Goal: Task Accomplishment & Management: Manage account settings

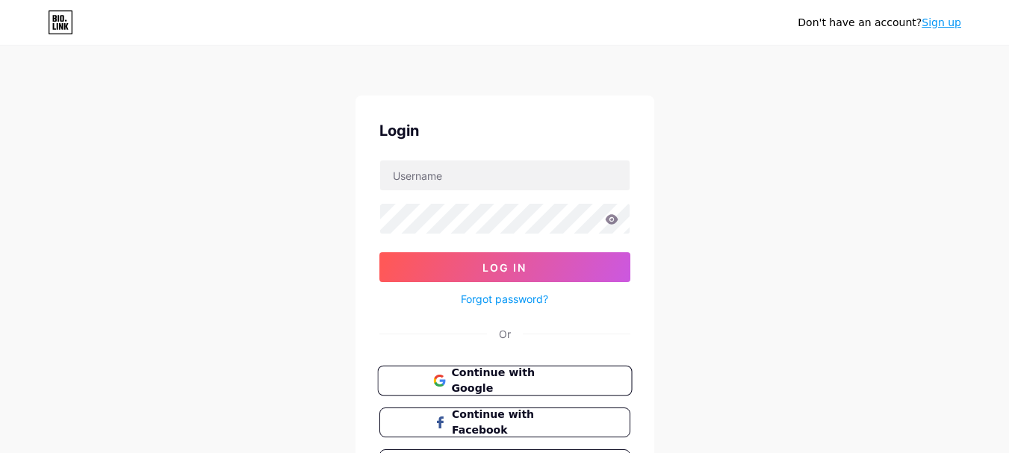
scroll to position [75, 0]
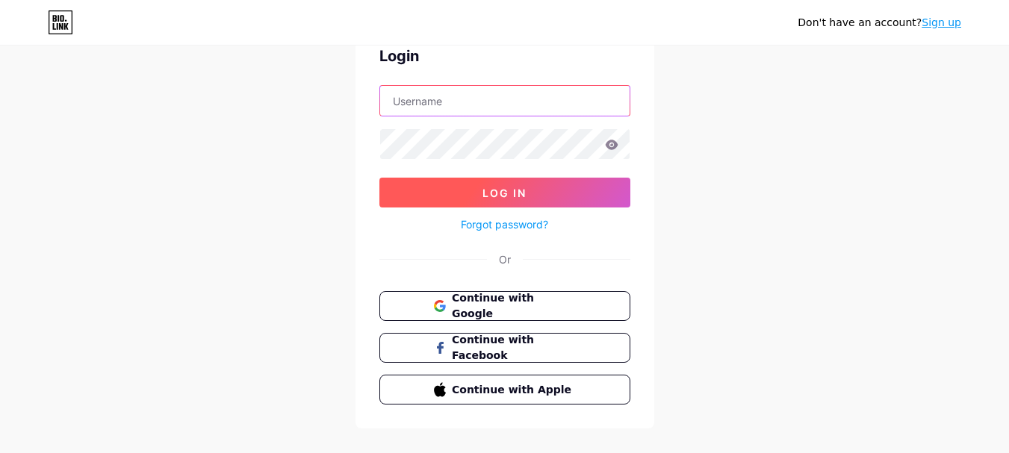
type input "[EMAIL_ADDRESS][DOMAIN_NAME]"
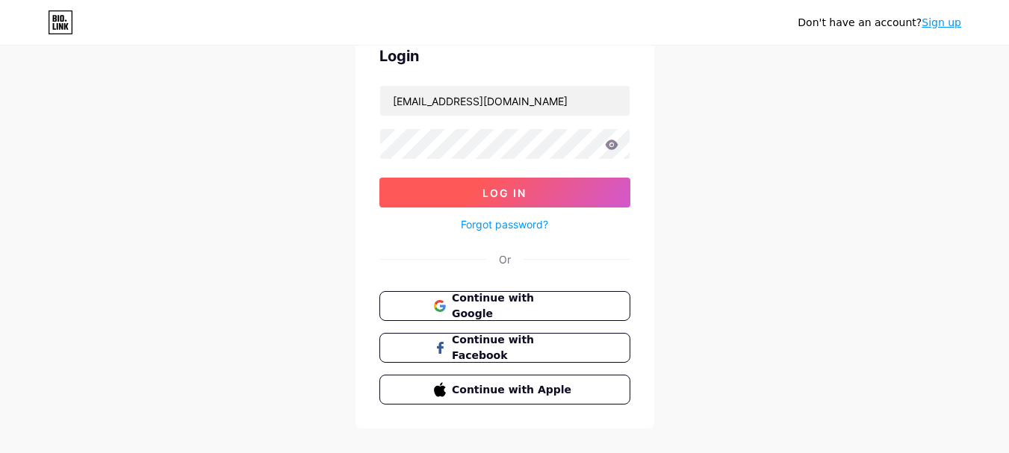
click at [472, 197] on button "Log In" at bounding box center [504, 193] width 251 height 30
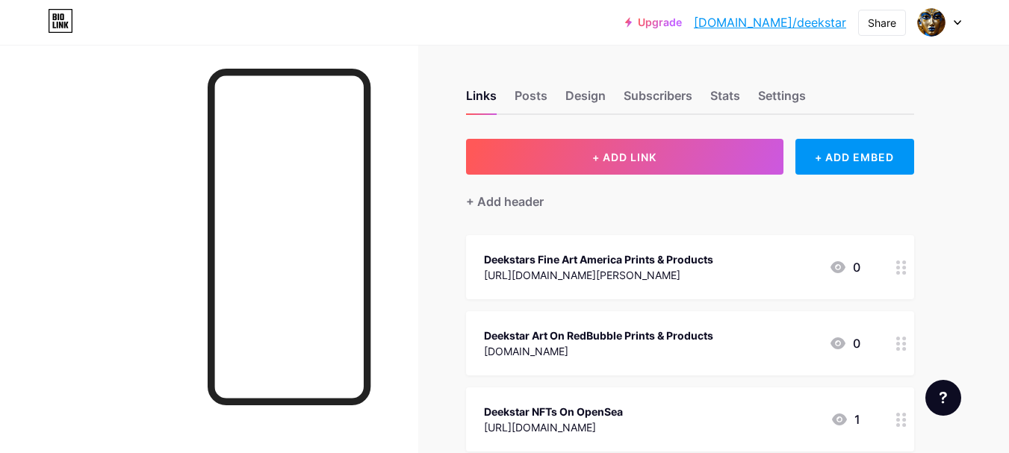
click at [799, 26] on link "[DOMAIN_NAME]/deekstar" at bounding box center [770, 22] width 152 height 18
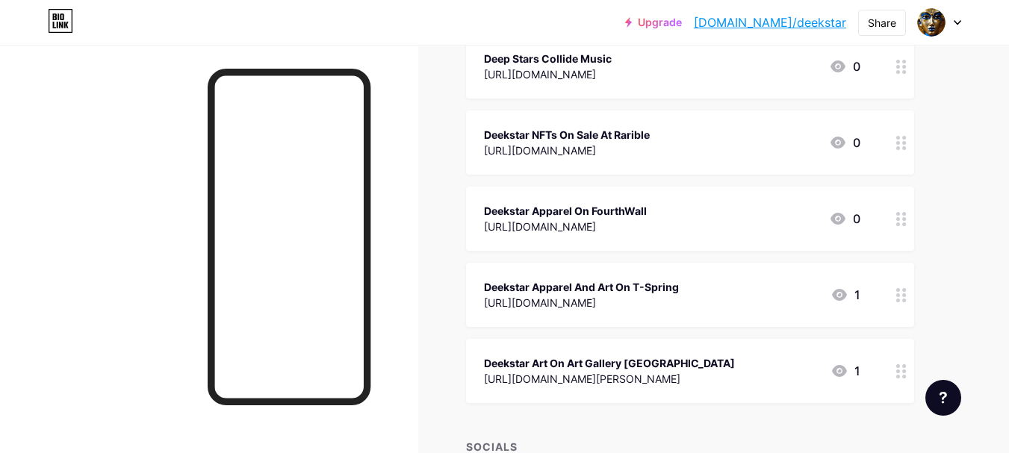
scroll to position [896, 0]
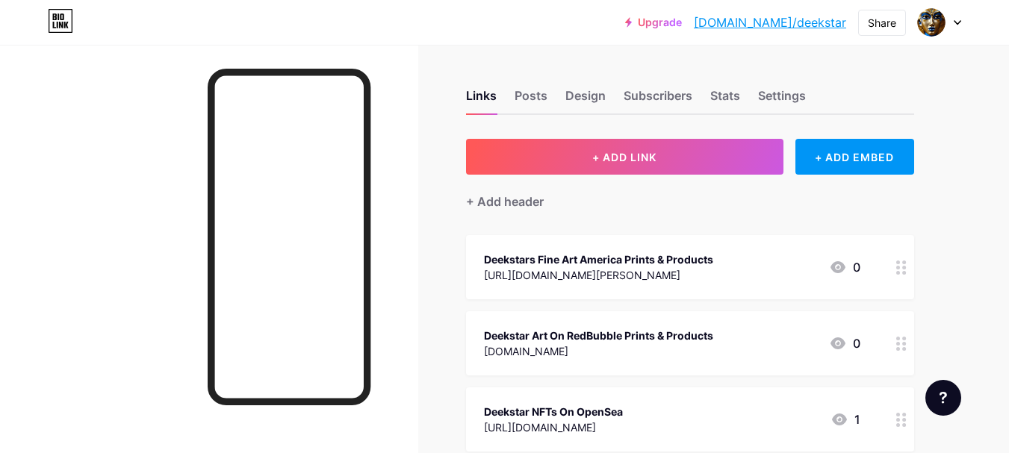
scroll to position [75, 0]
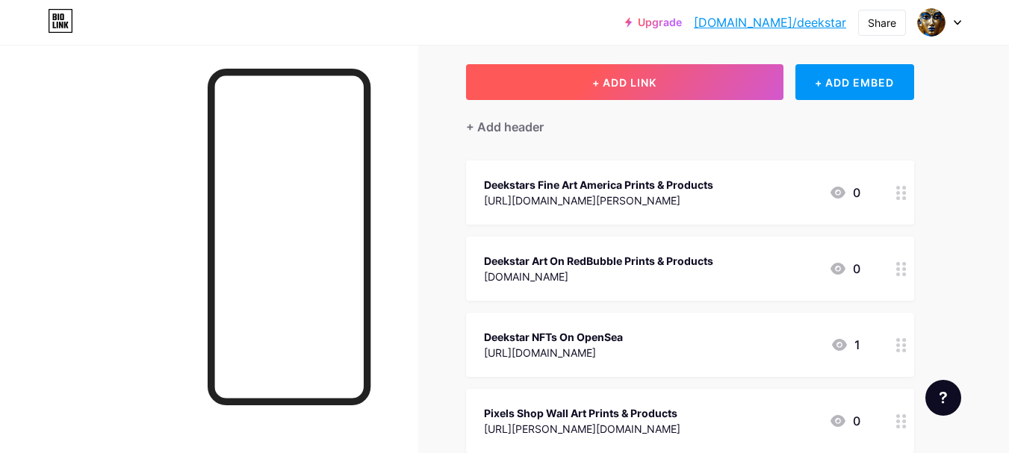
click at [681, 92] on button "+ ADD LINK" at bounding box center [624, 82] width 317 height 36
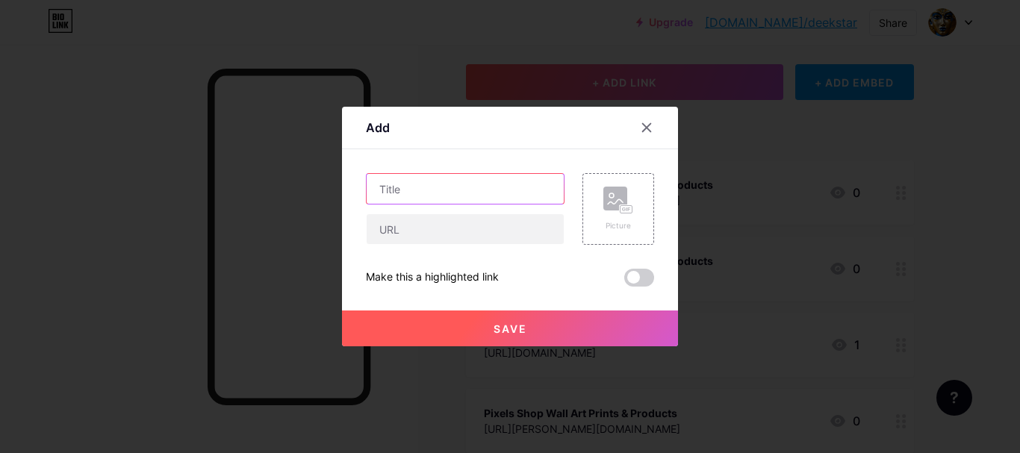
click at [441, 196] on input "text" at bounding box center [465, 189] width 197 height 30
click at [431, 186] on input "Deekstar ART Site" at bounding box center [465, 189] width 197 height 30
click at [429, 191] on input "Deekstar ART Site" at bounding box center [465, 189] width 197 height 30
type input "Deekstar Main ART Site"
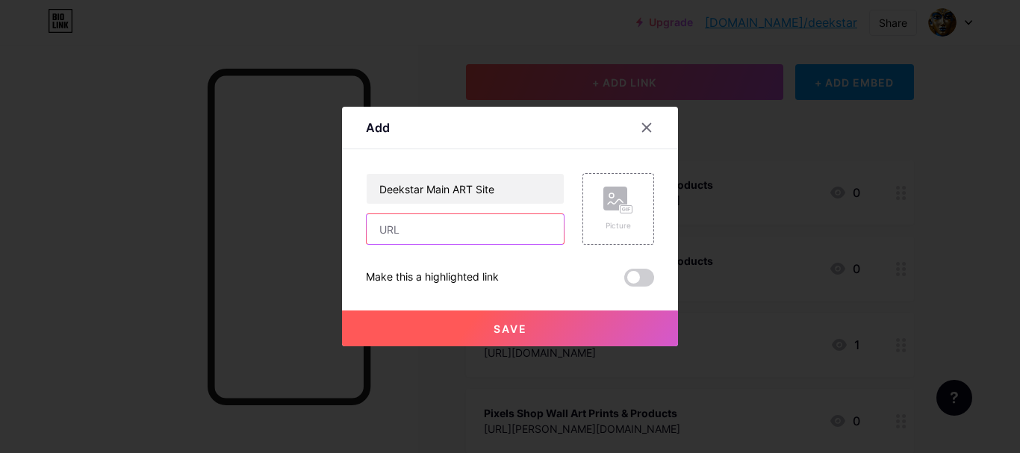
click at [407, 226] on input "text" at bounding box center [465, 229] width 197 height 30
click at [378, 235] on input "deekstar.art" at bounding box center [465, 229] width 197 height 30
type input "https://www.deekstar.art"
click at [513, 330] on span "Save" at bounding box center [511, 329] width 34 height 13
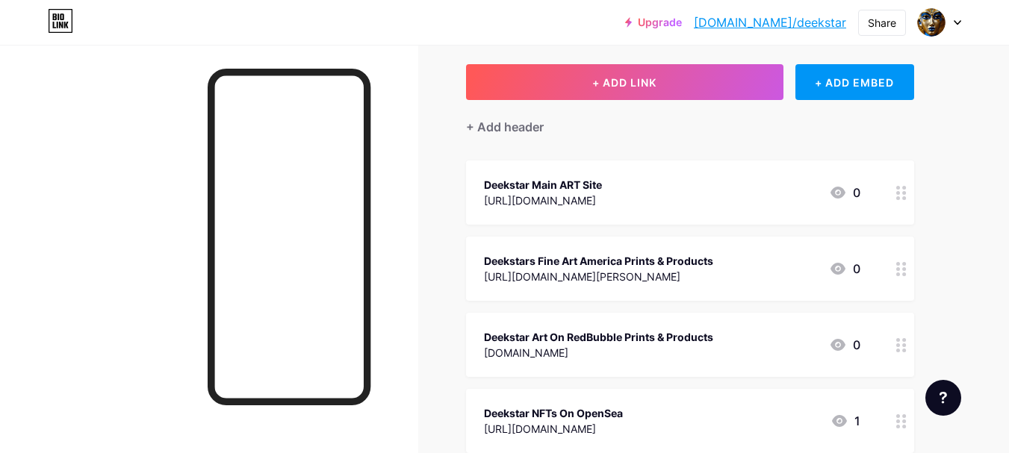
drag, startPoint x: 896, startPoint y: 344, endPoint x: 878, endPoint y: 237, distance: 109.2
click at [809, 28] on link "[DOMAIN_NAME]/deekstar" at bounding box center [770, 22] width 152 height 18
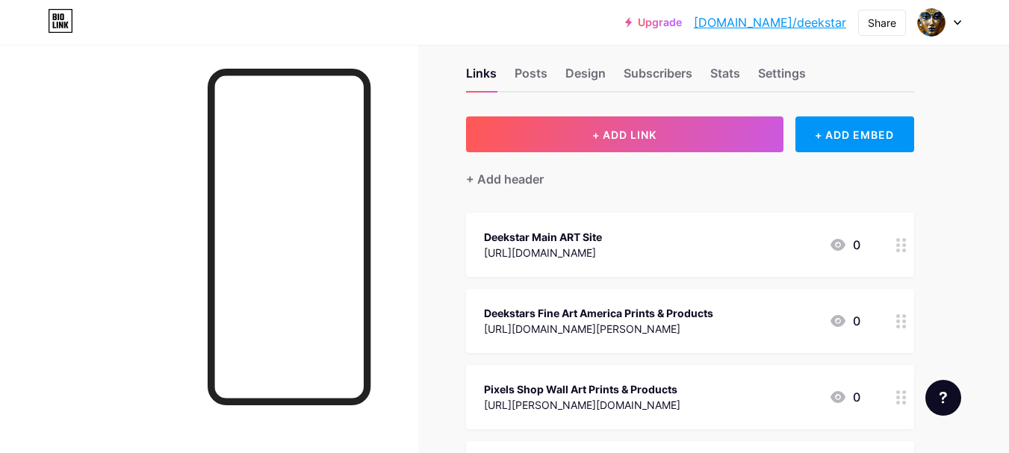
scroll to position [0, 0]
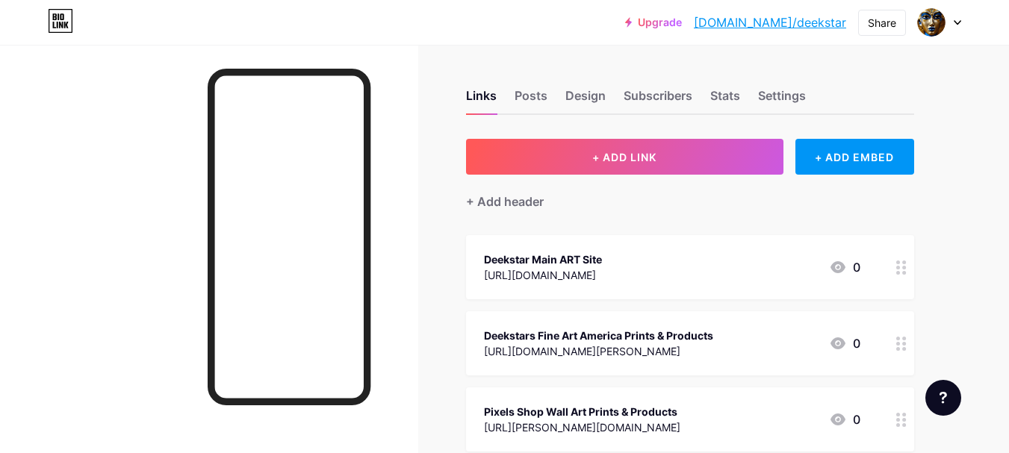
click at [952, 23] on div at bounding box center [939, 22] width 43 height 27
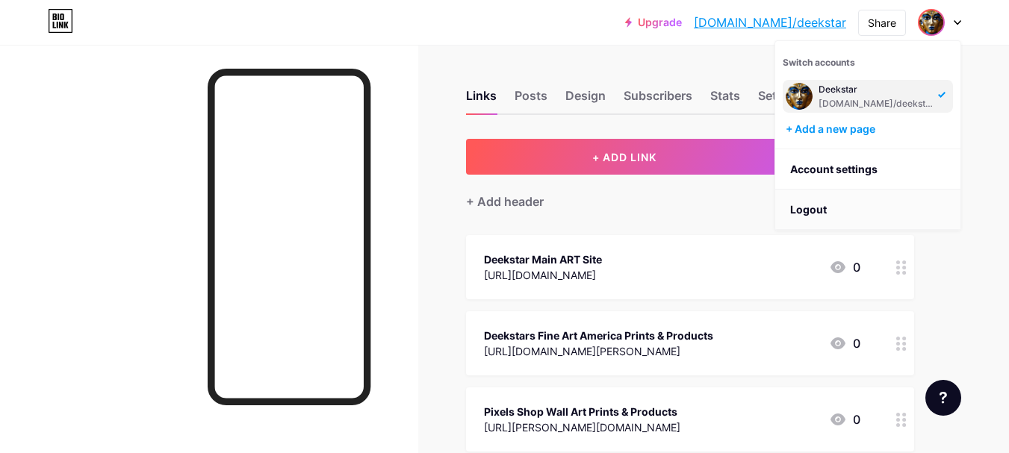
click at [819, 212] on li "Logout" at bounding box center [867, 210] width 185 height 40
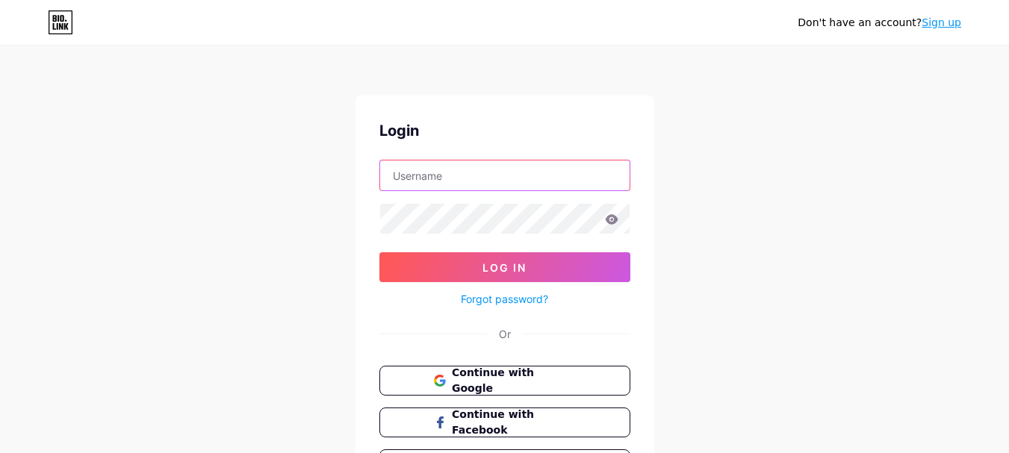
type input "[EMAIL_ADDRESS][DOMAIN_NAME]"
